Goal: Feedback & Contribution: Contribute content

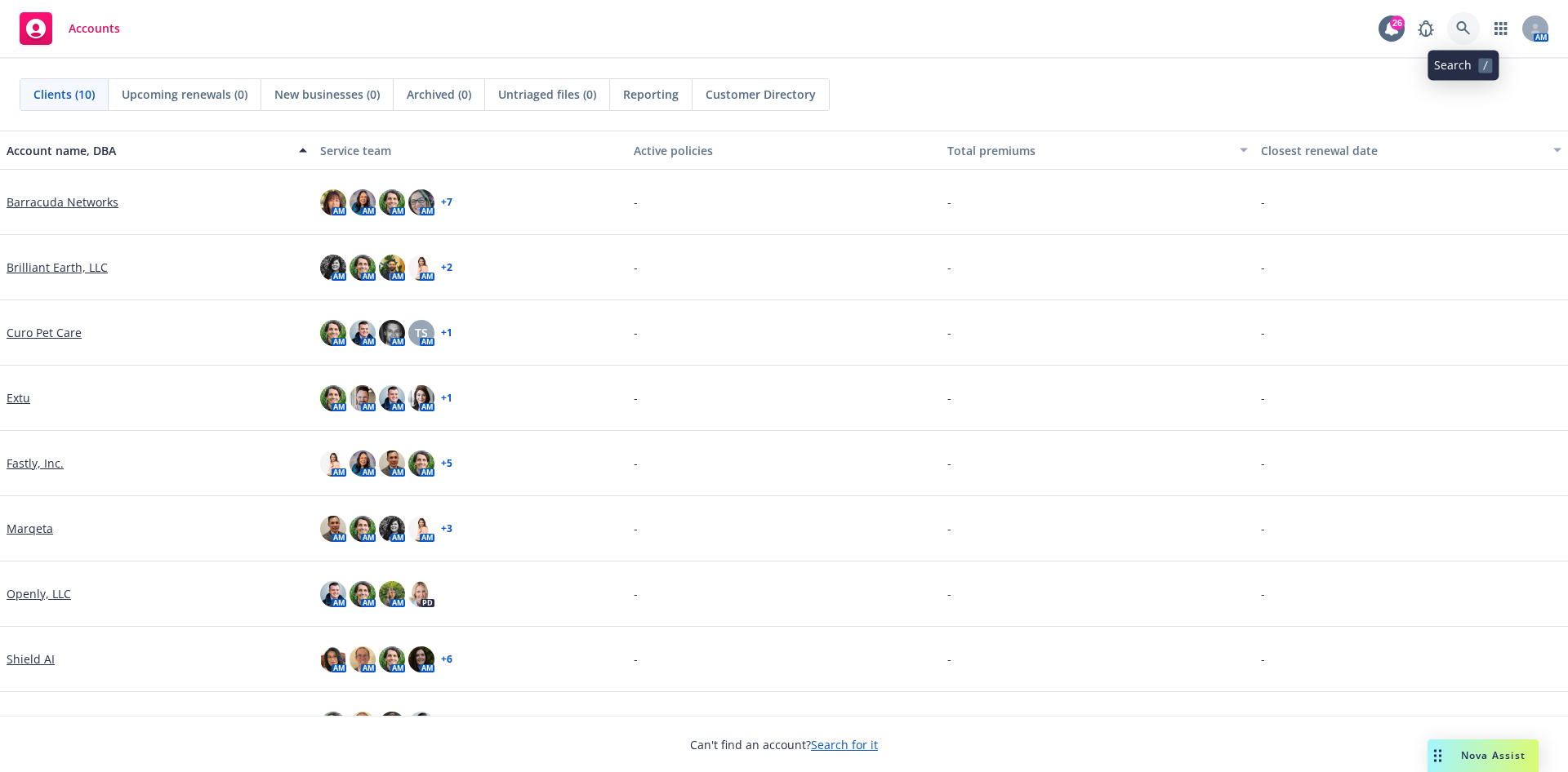
click at [1465, 24] on icon at bounding box center [1462, 28] width 13 height 13
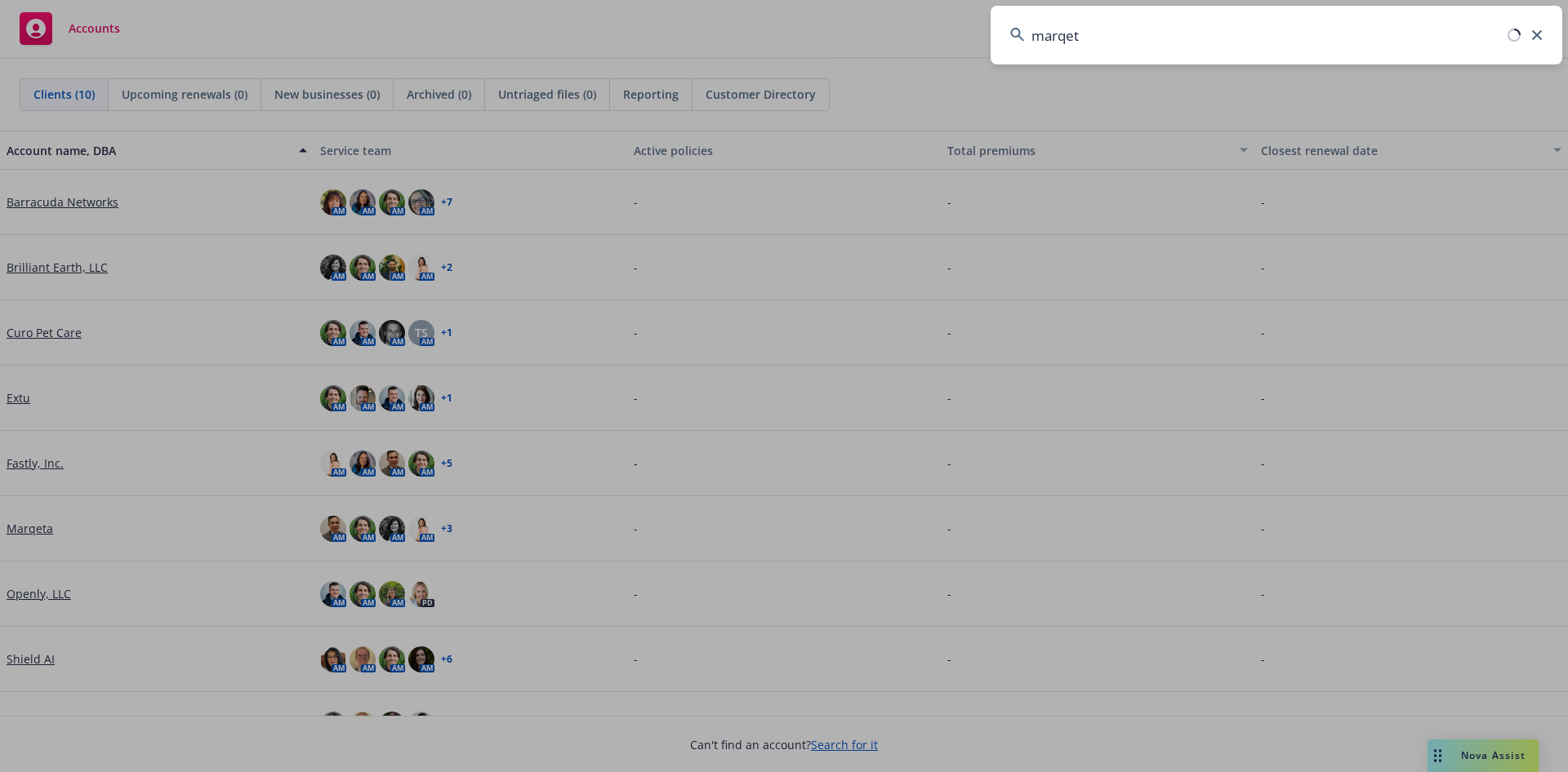
type input "marqeta"
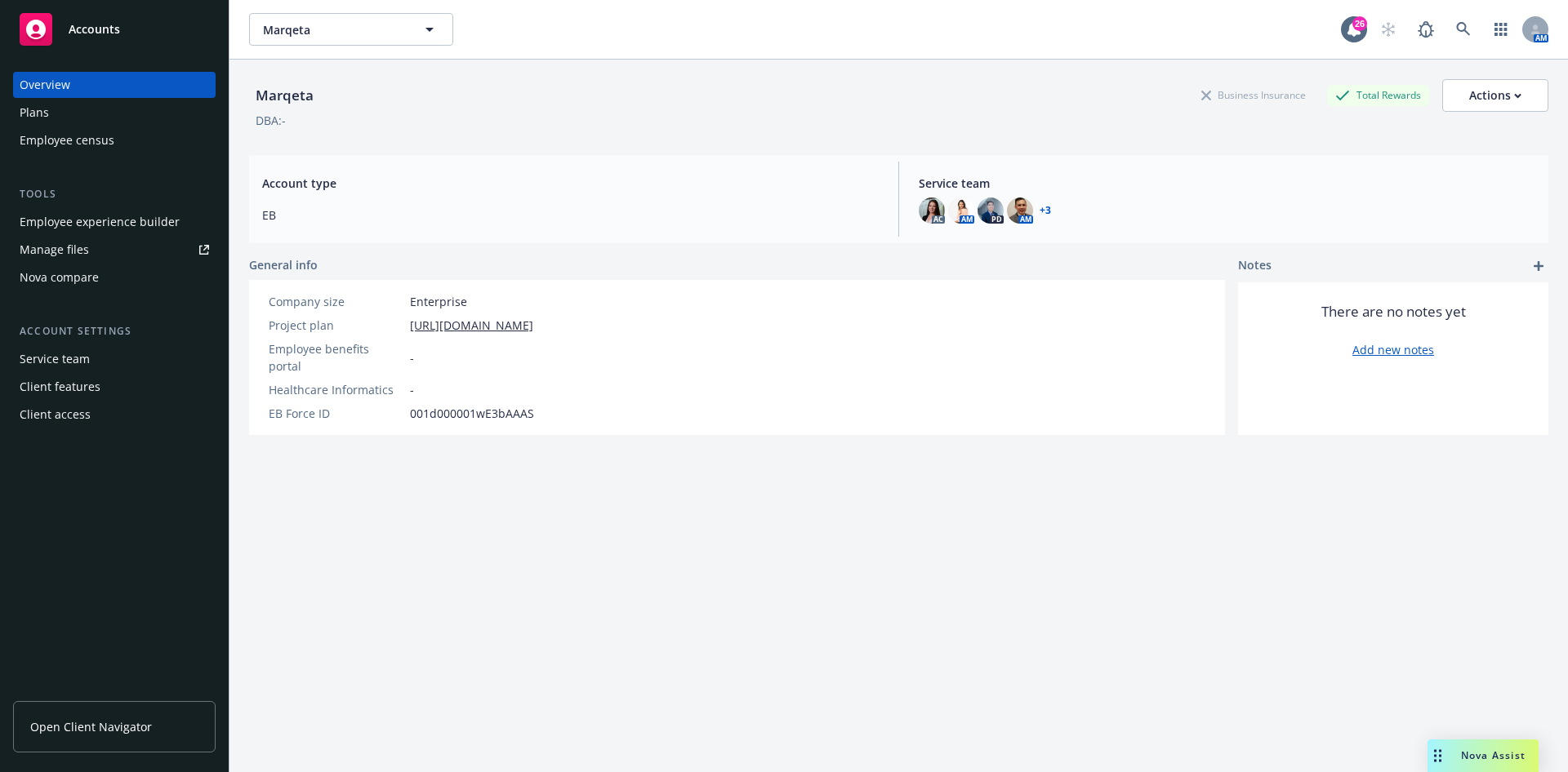
click at [81, 118] on div "Plans" at bounding box center [113, 112] width 189 height 26
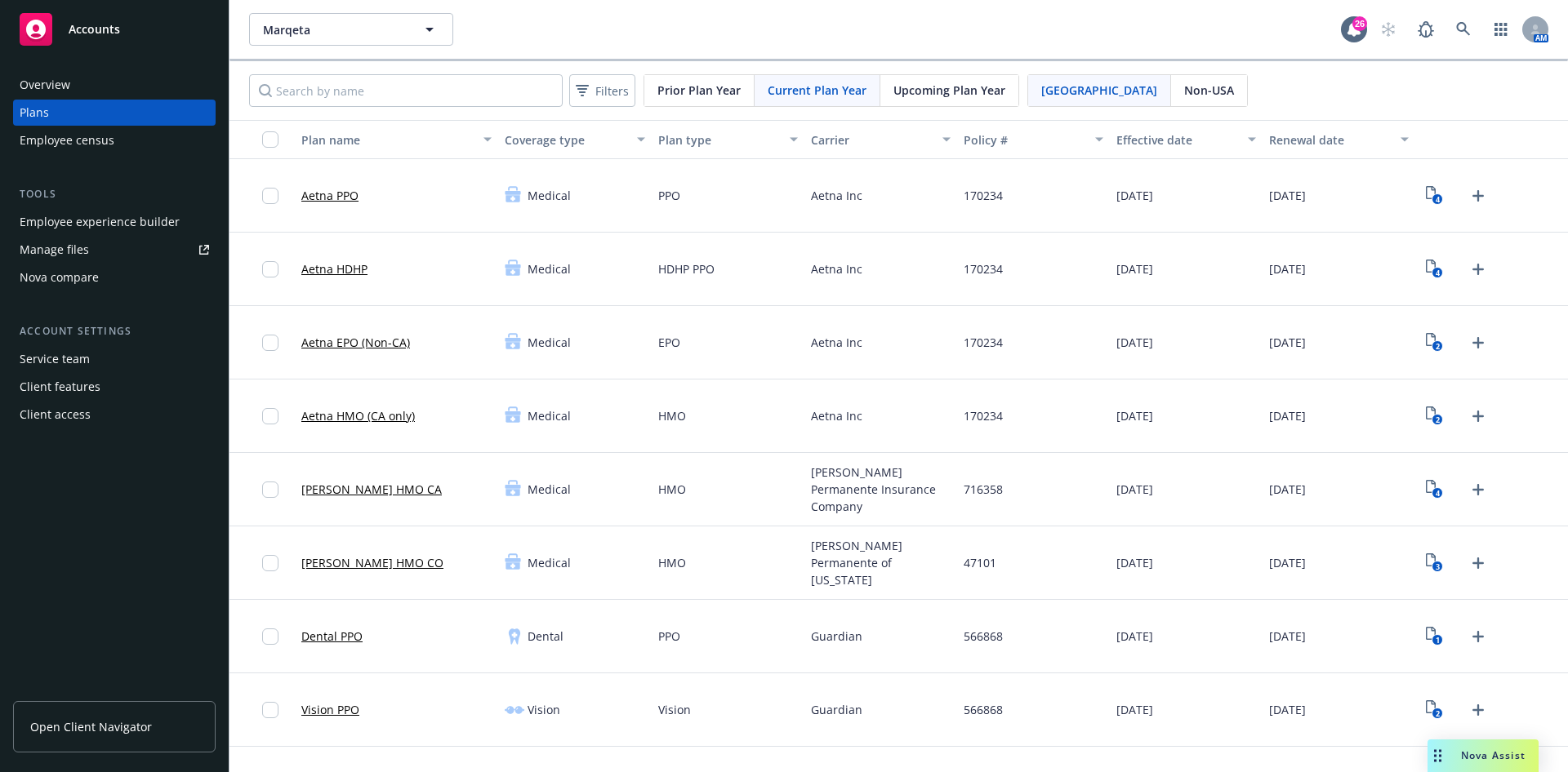
click at [107, 249] on link "Manage files" at bounding box center [114, 249] width 202 height 26
click at [88, 723] on span "Open Client Navigator" at bounding box center [90, 727] width 122 height 17
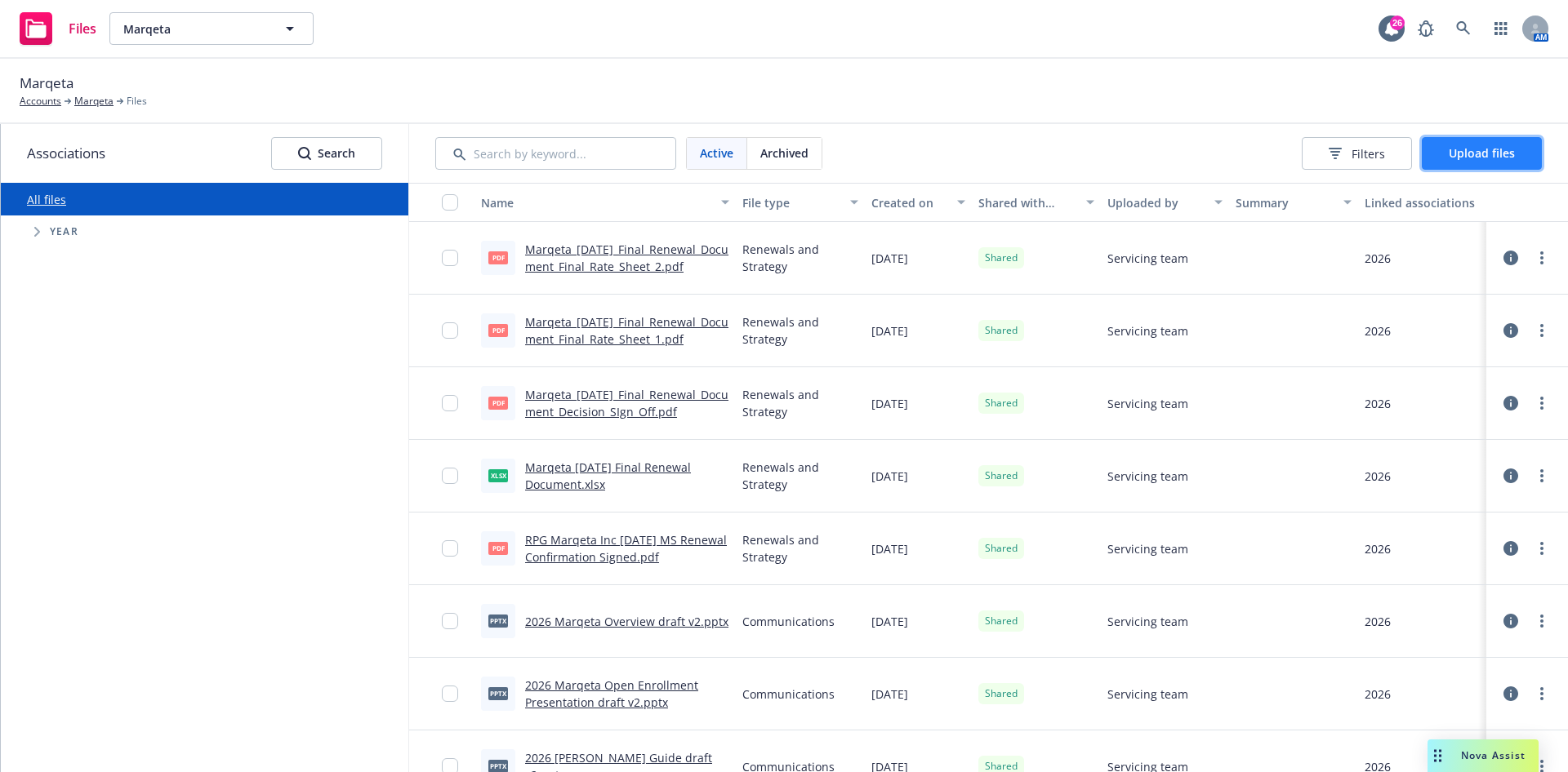
click at [1504, 142] on button "Upload files" at bounding box center [1482, 153] width 120 height 33
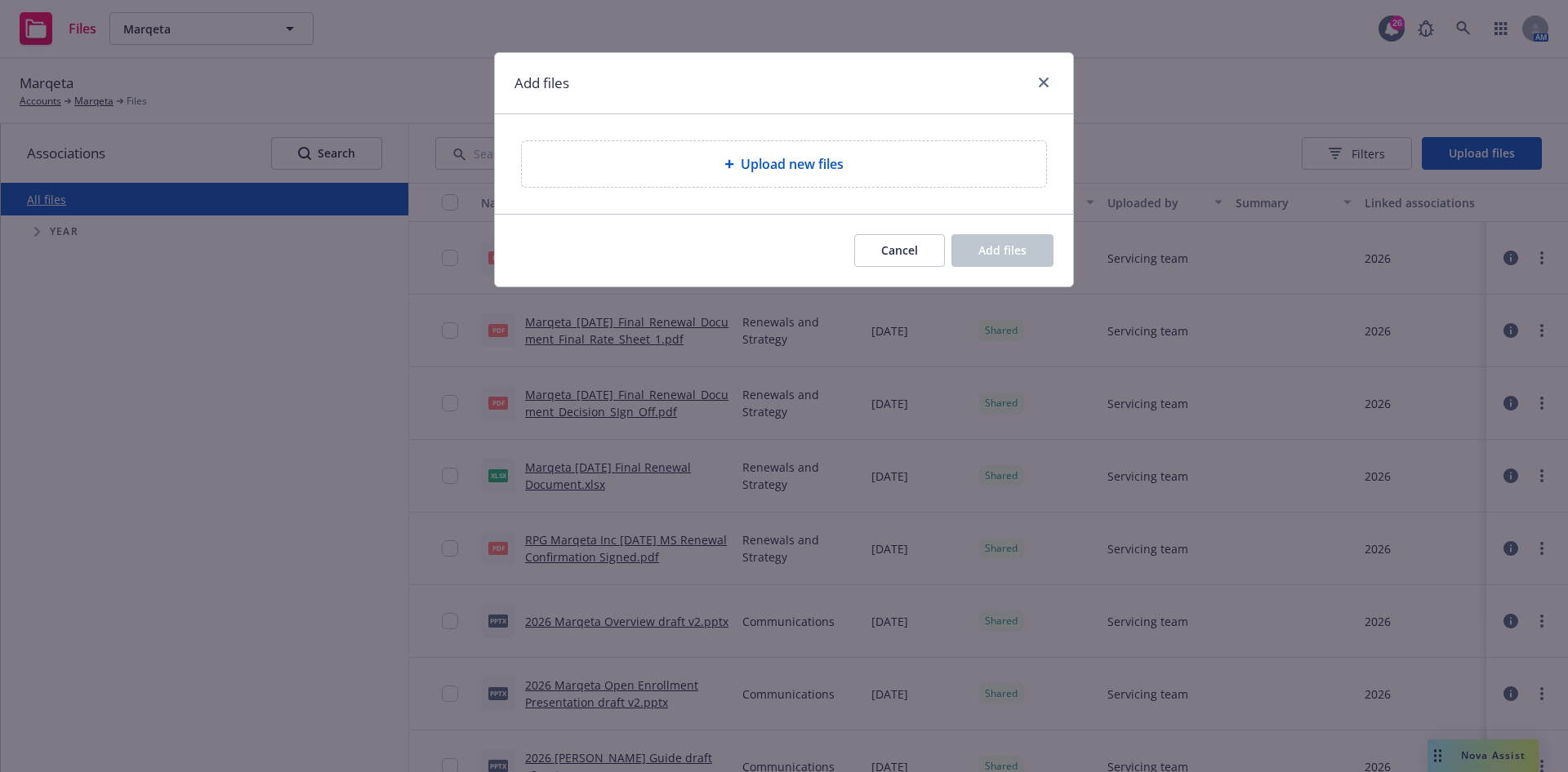
click at [749, 162] on span "Upload new files" at bounding box center [792, 164] width 103 height 19
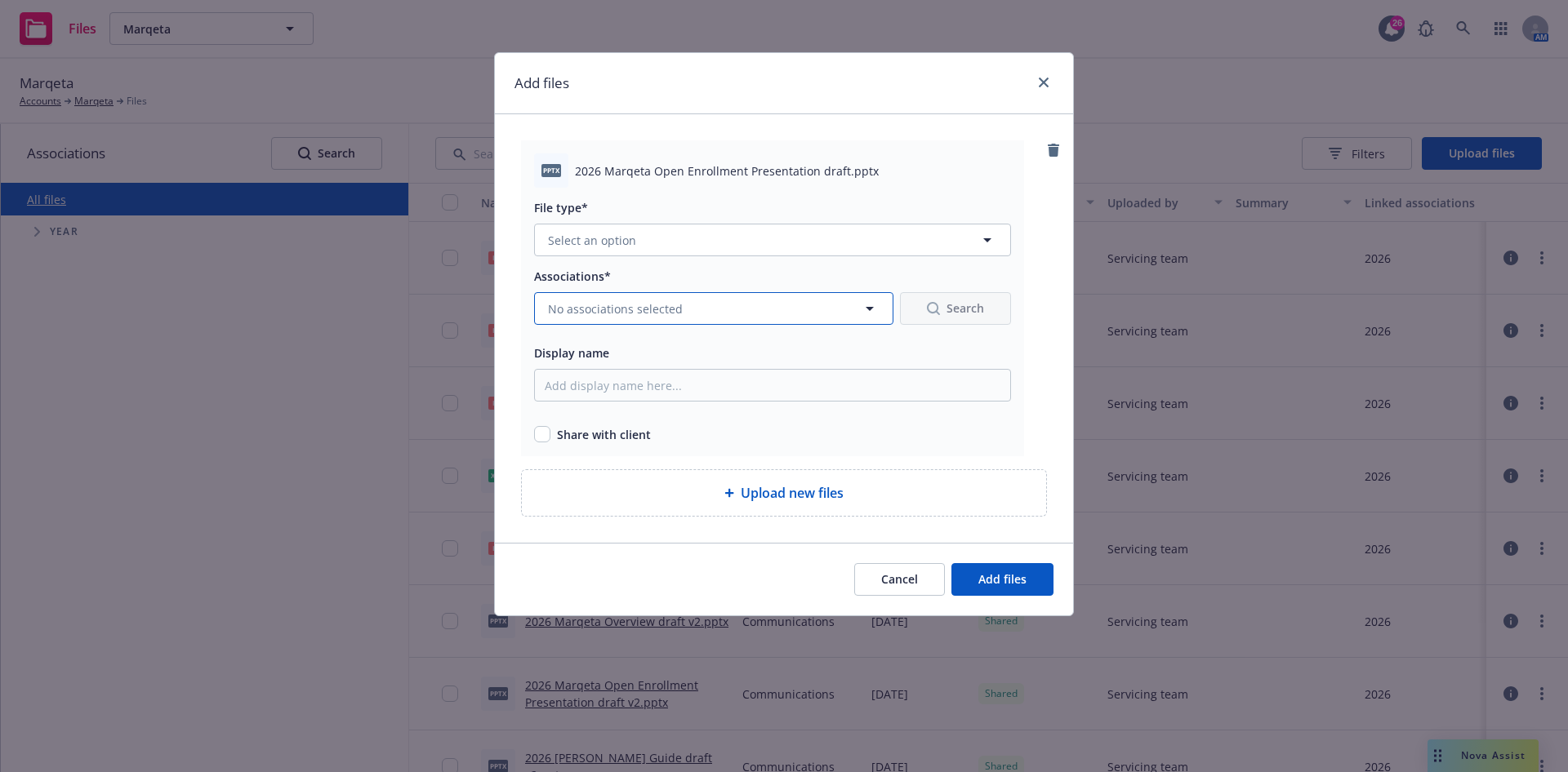
click at [831, 301] on button "No associations selected" at bounding box center [714, 309] width 359 height 33
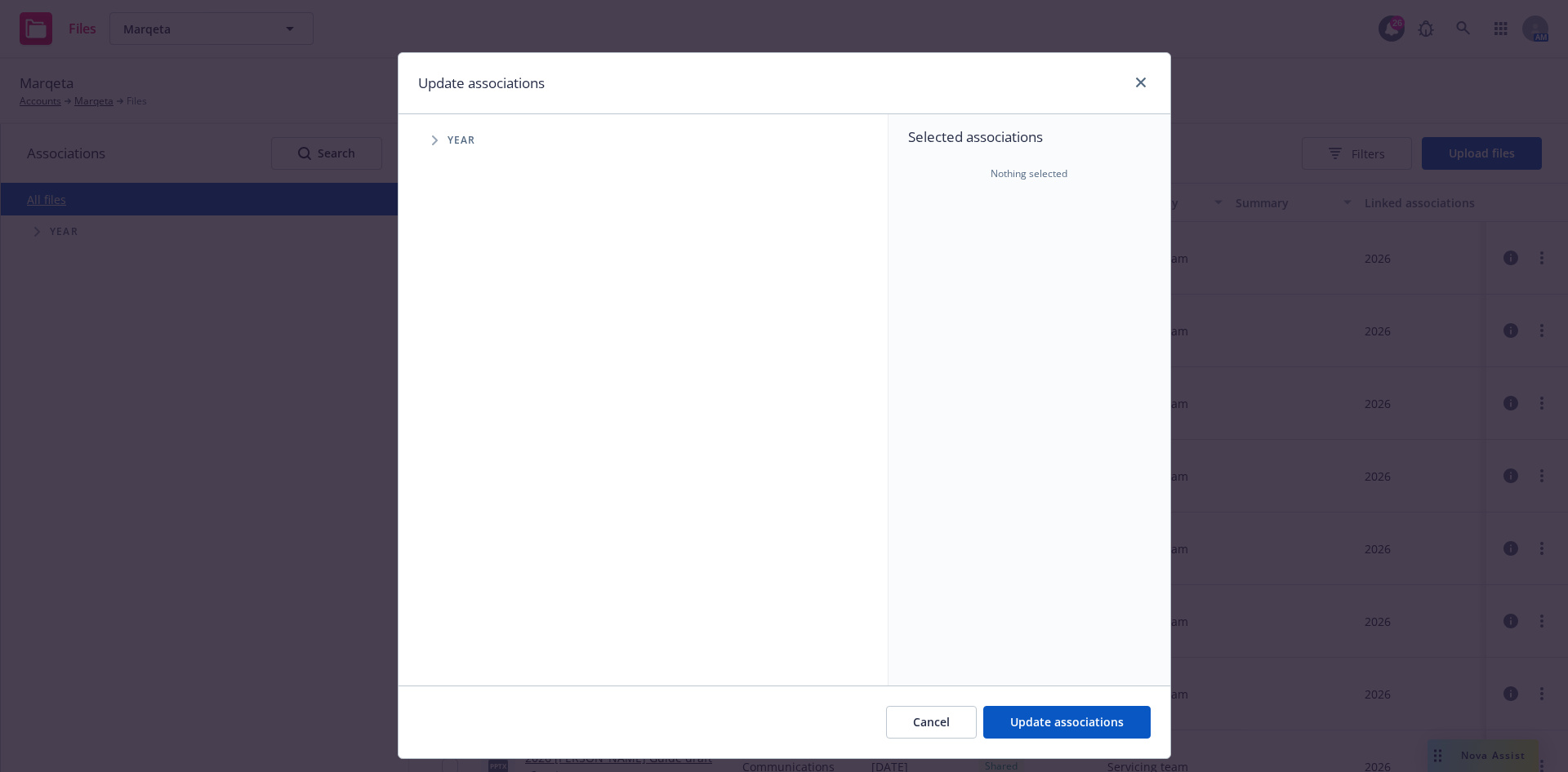
click at [425, 126] on div "Year" at bounding box center [651, 140] width 473 height 33
click at [428, 131] on span "Tree Example" at bounding box center [434, 140] width 26 height 26
click at [474, 397] on input "Tree Example" at bounding box center [476, 401] width 16 height 16
checkbox input "true"
click at [1039, 704] on div "Cancel Update associations" at bounding box center [784, 722] width 772 height 73
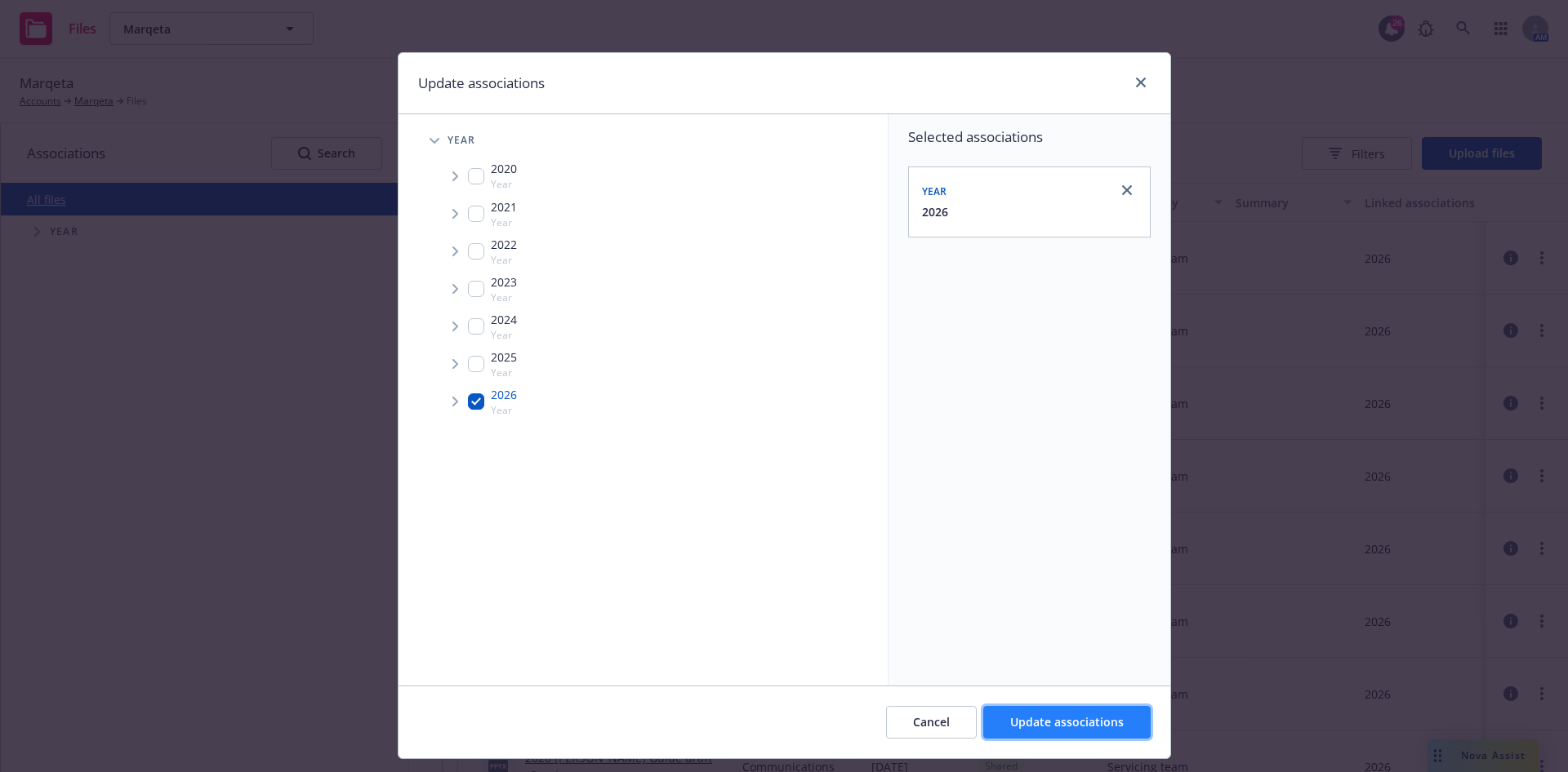
click at [1037, 730] on button "Update associations" at bounding box center [1067, 722] width 167 height 33
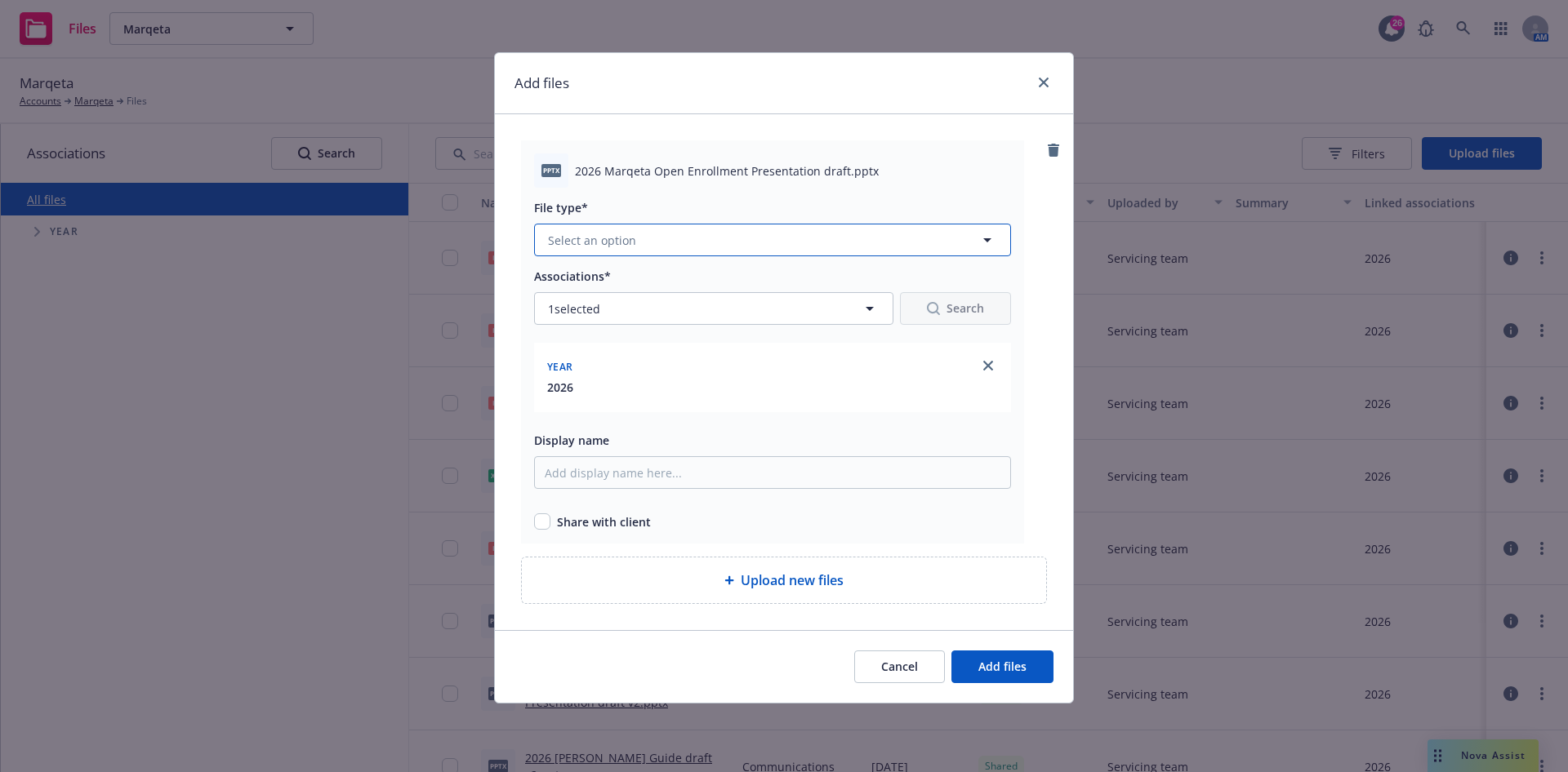
click at [725, 252] on button "Select an option" at bounding box center [772, 240] width 477 height 33
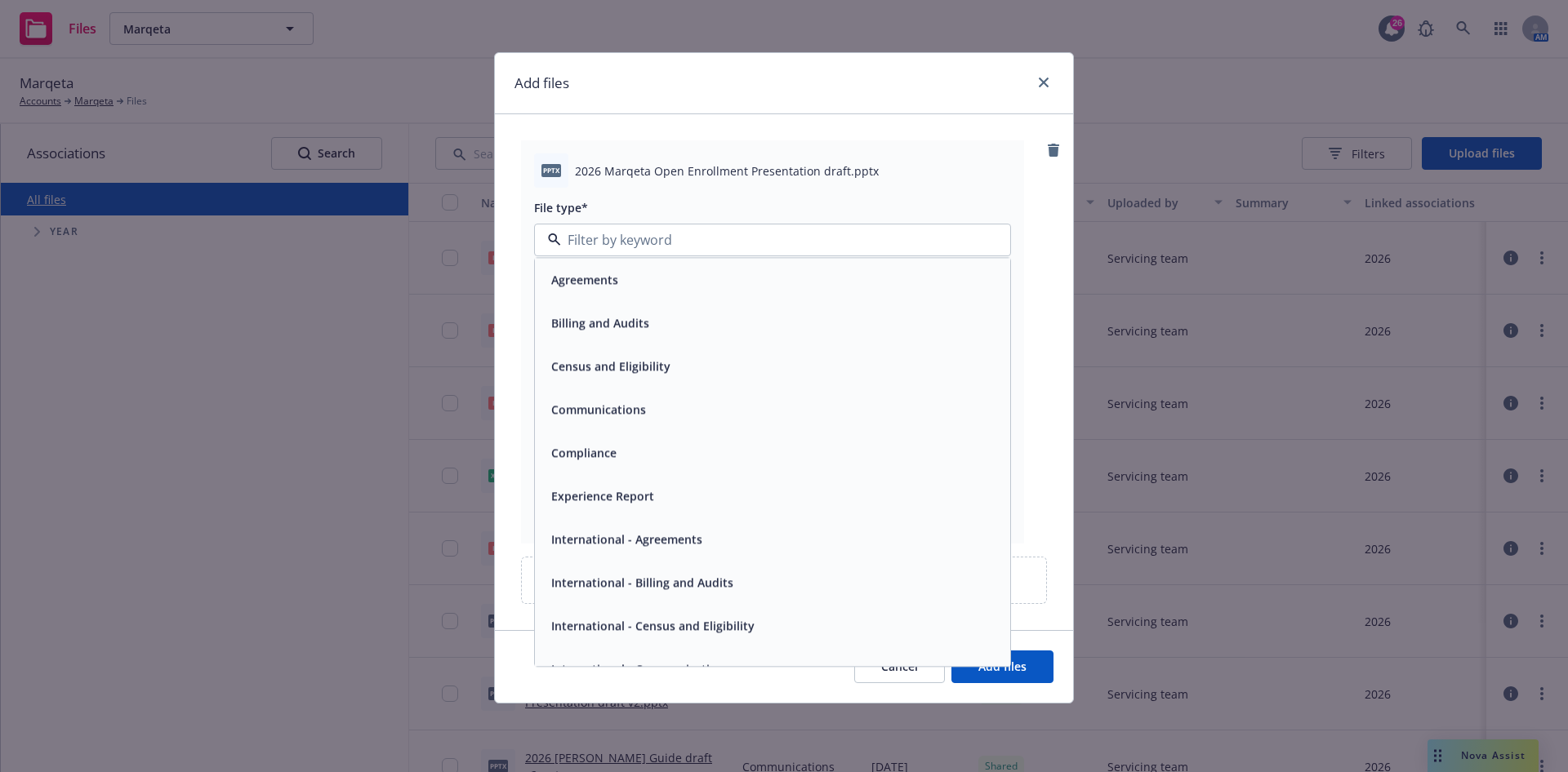
click at [730, 238] on input at bounding box center [770, 240] width 416 height 19
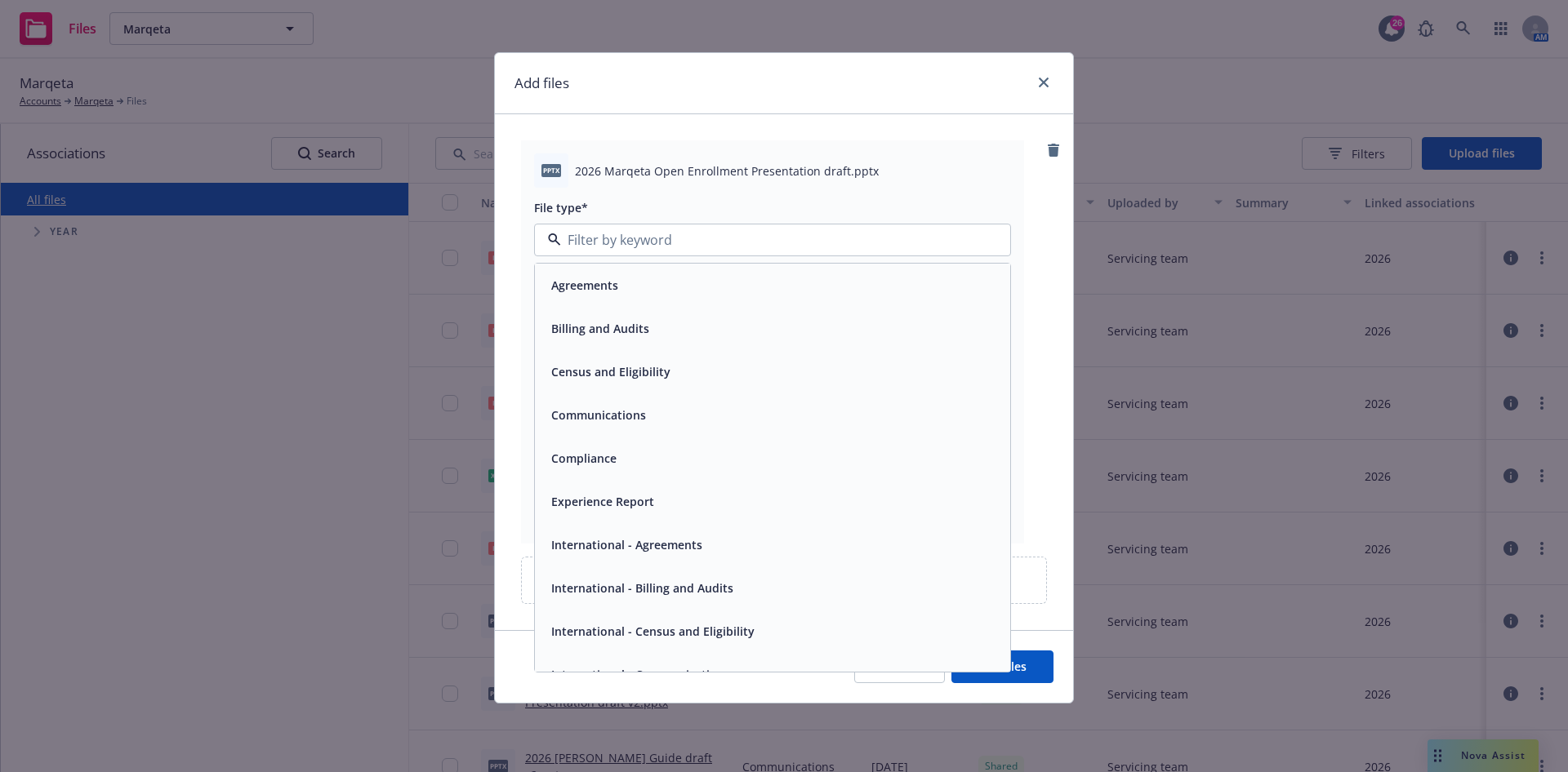
click at [715, 447] on div "Compliance" at bounding box center [772, 458] width 456 height 24
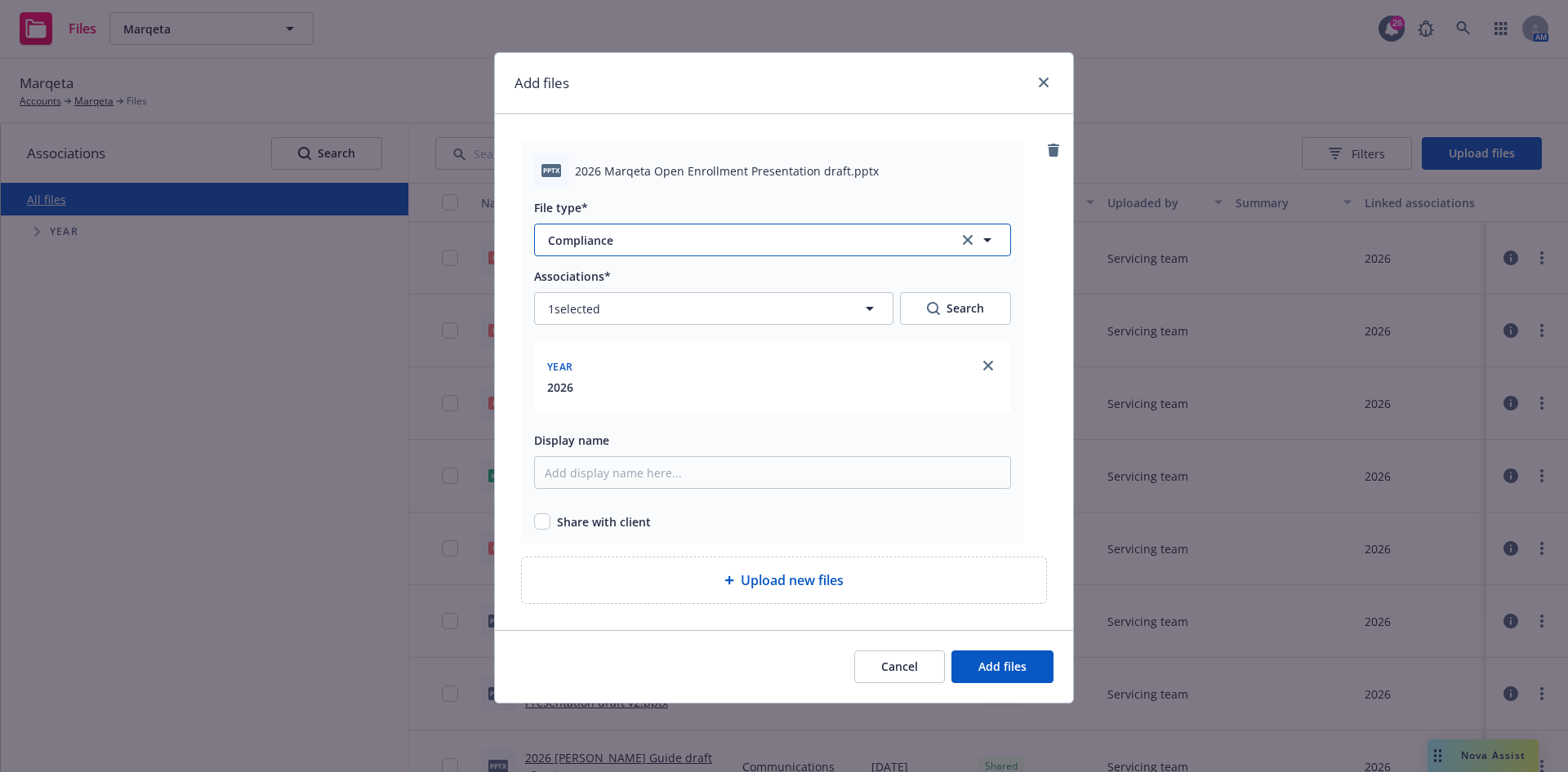
click at [718, 248] on button "Compliance" at bounding box center [772, 240] width 477 height 33
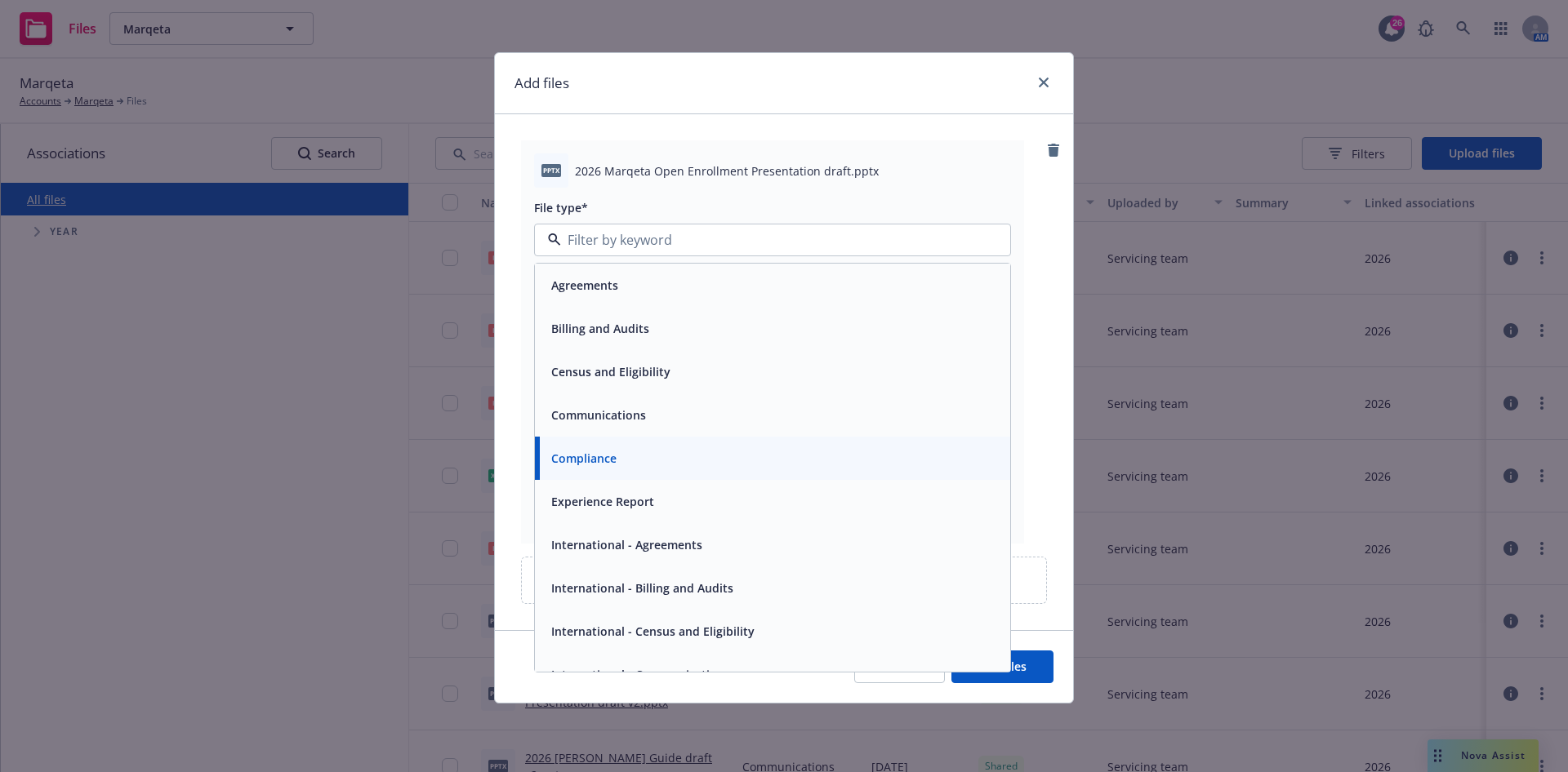
click at [687, 409] on div "Communications" at bounding box center [772, 414] width 456 height 24
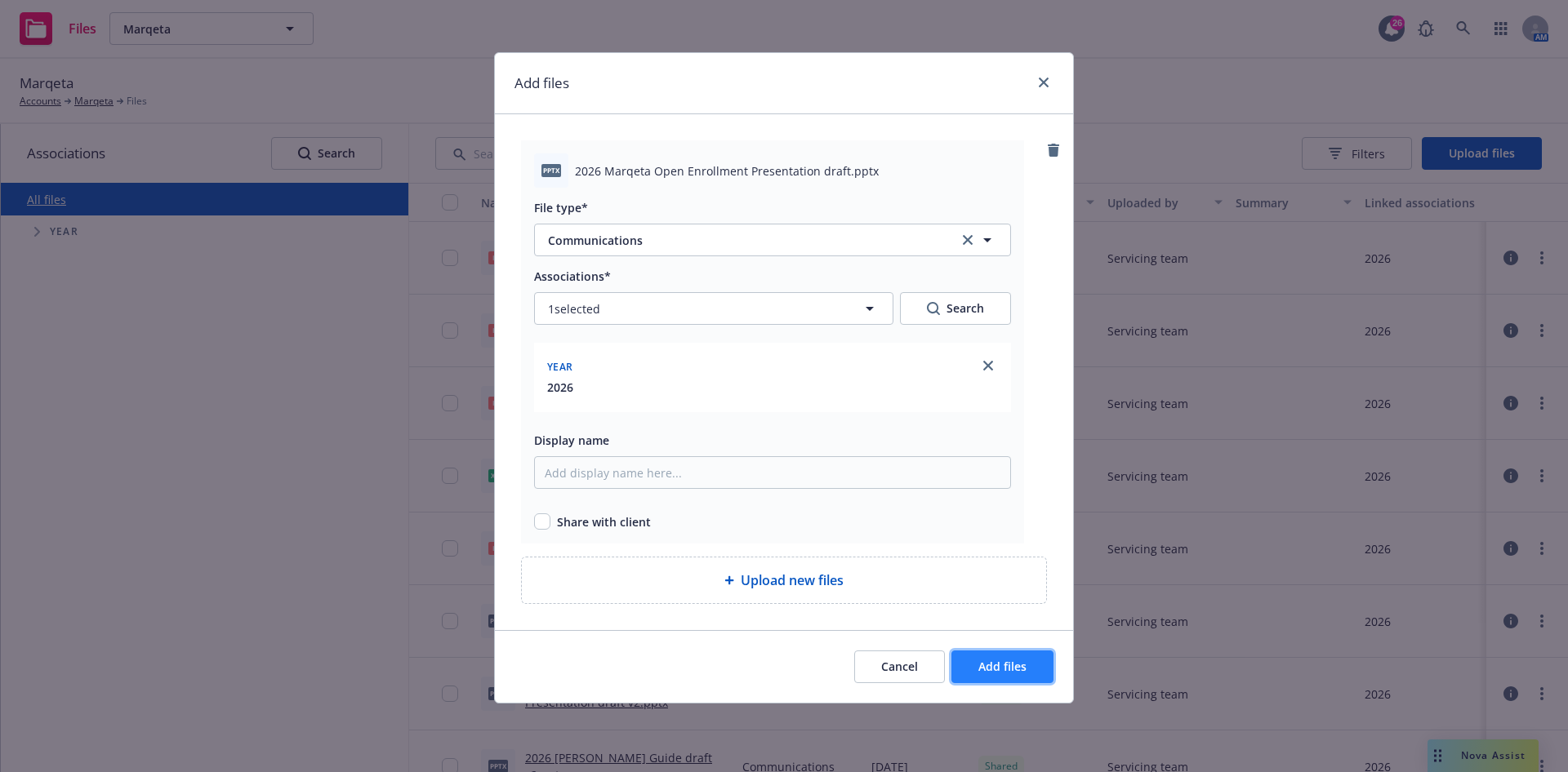
click at [1012, 671] on span "Add files" at bounding box center [1003, 667] width 48 height 15
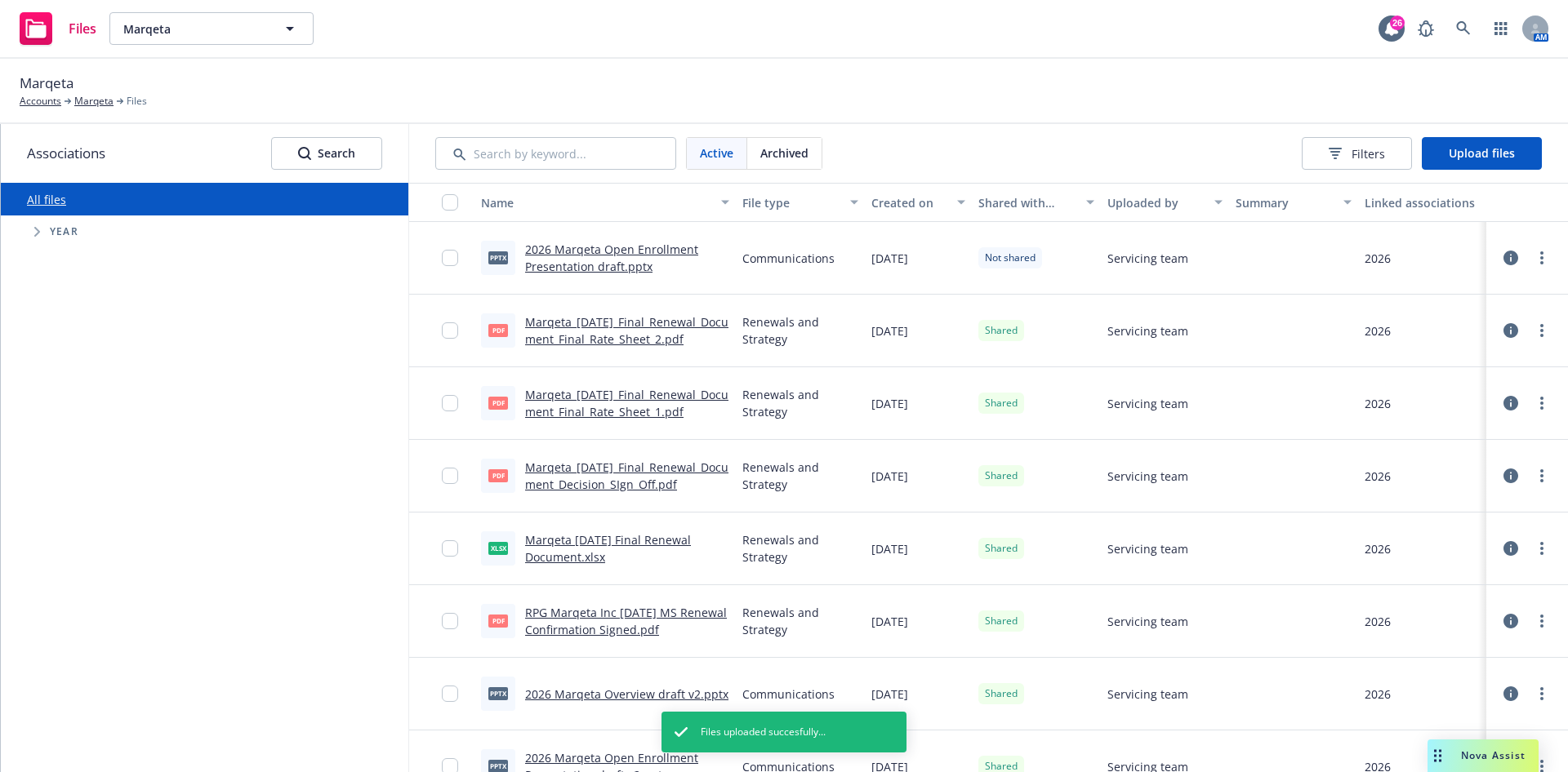
click at [461, 258] on div at bounding box center [454, 258] width 26 height 52
click at [456, 258] on input "checkbox" at bounding box center [449, 257] width 16 height 16
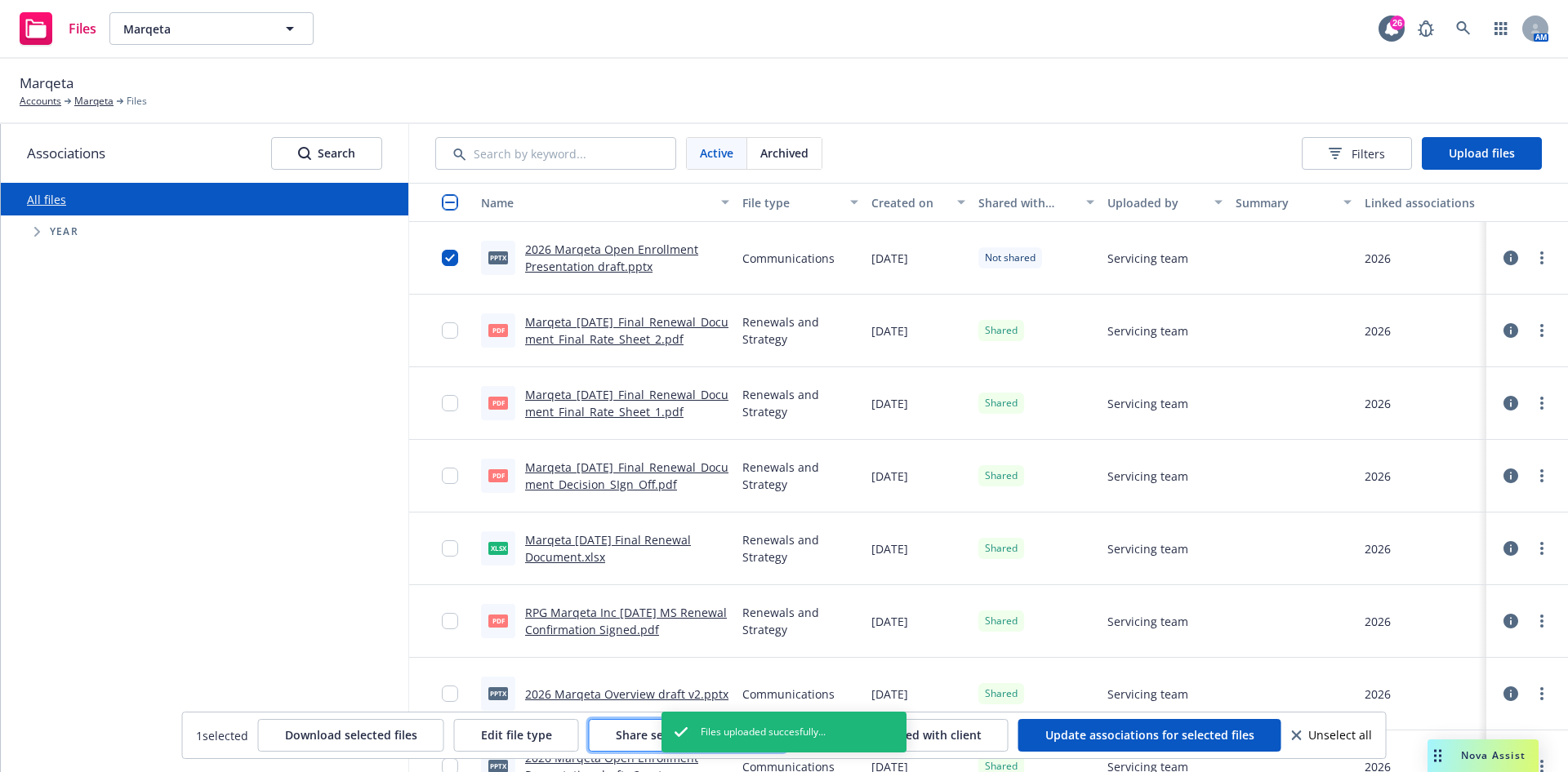
click at [622, 737] on span "Share selected with client" at bounding box center [688, 735] width 144 height 15
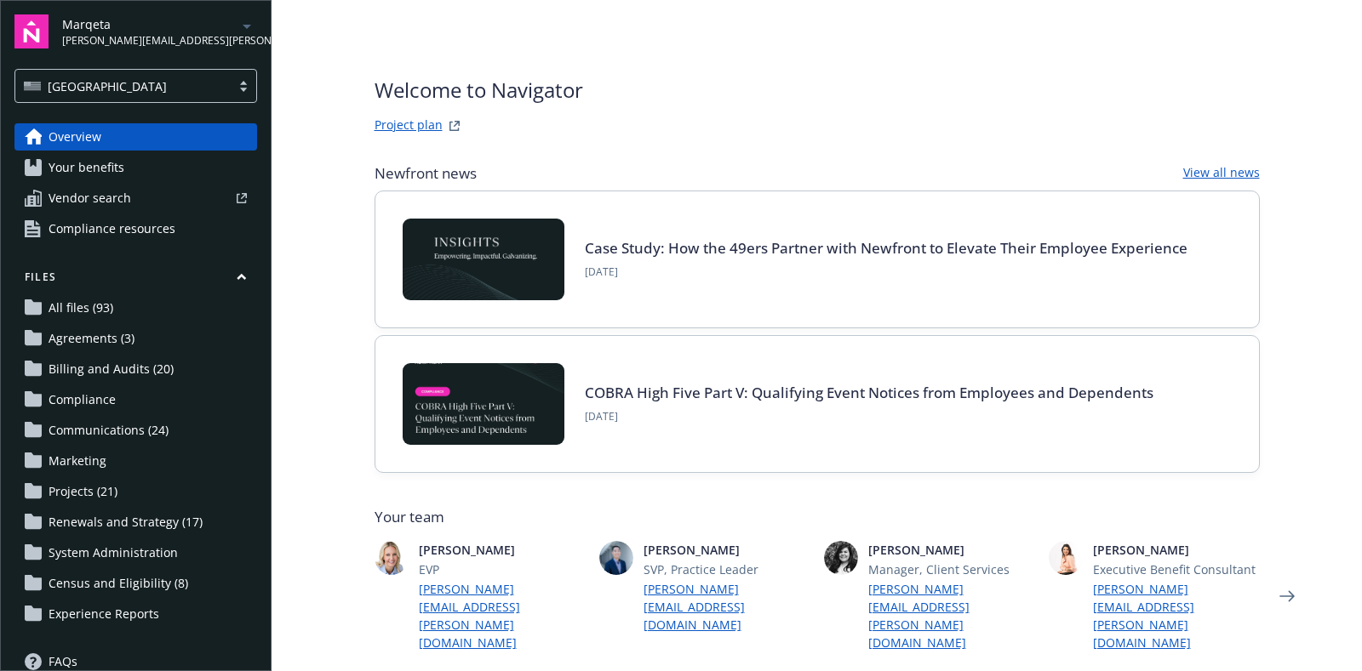
click at [140, 424] on span "Communications (24)" at bounding box center [109, 430] width 120 height 27
